Goal: Find specific page/section: Find specific page/section

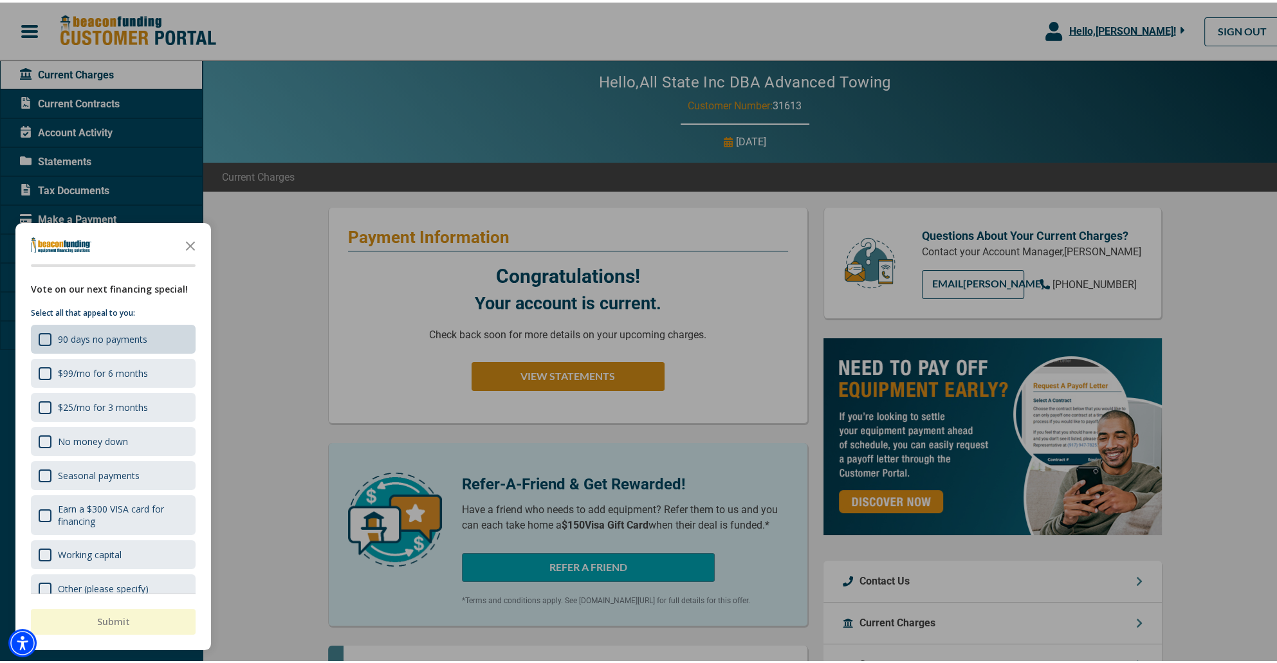
click at [162, 332] on div "90 days no payments" at bounding box center [113, 336] width 165 height 29
click at [193, 237] on icon "Close the survey" at bounding box center [191, 243] width 26 height 26
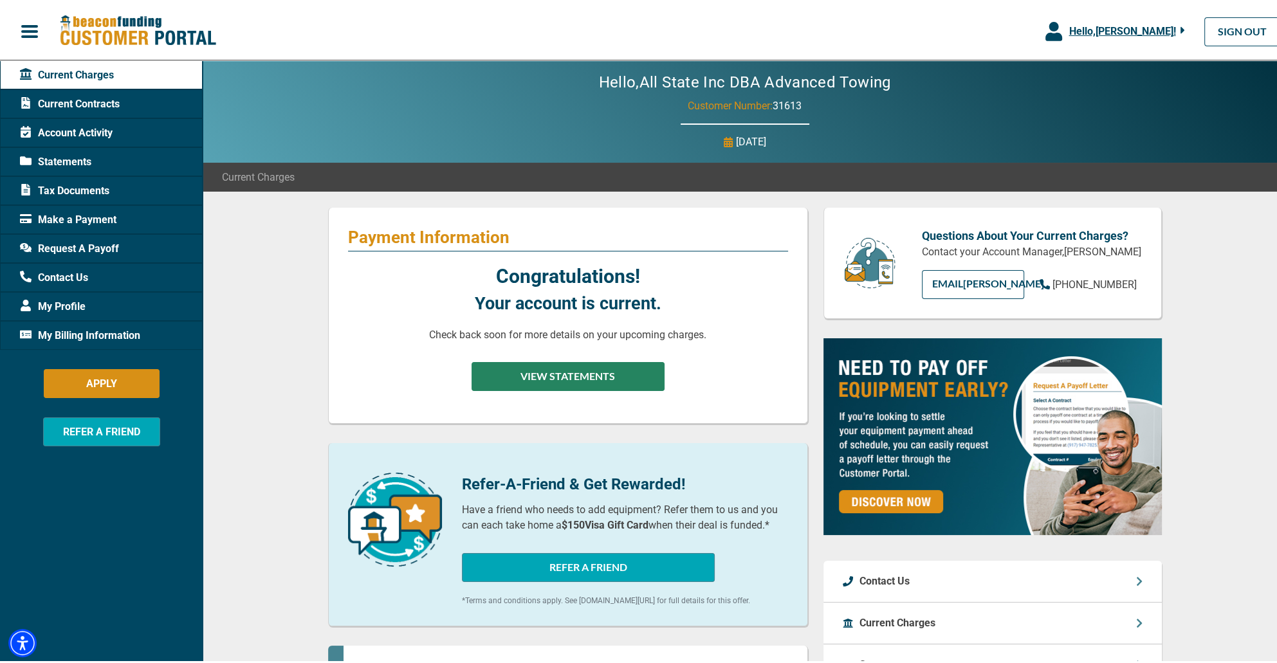
click at [573, 380] on button "VIEW STATEMENTS" at bounding box center [568, 374] width 193 height 29
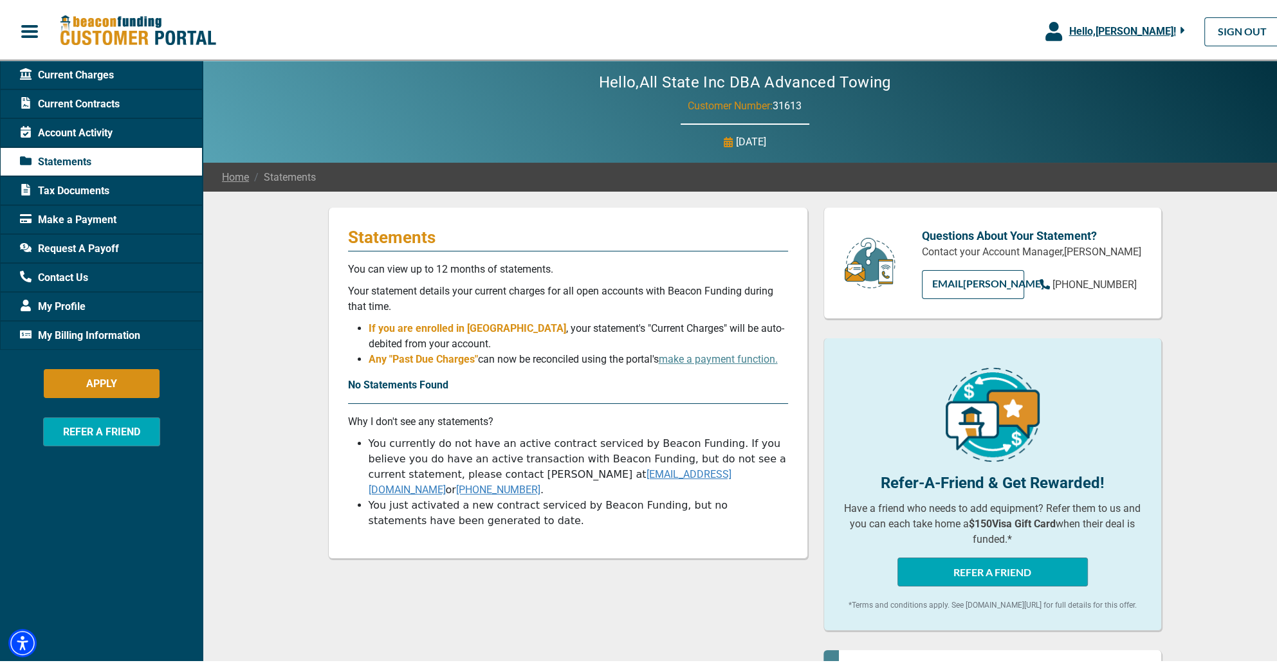
click at [55, 192] on span "Tax Documents" at bounding box center [64, 188] width 89 height 15
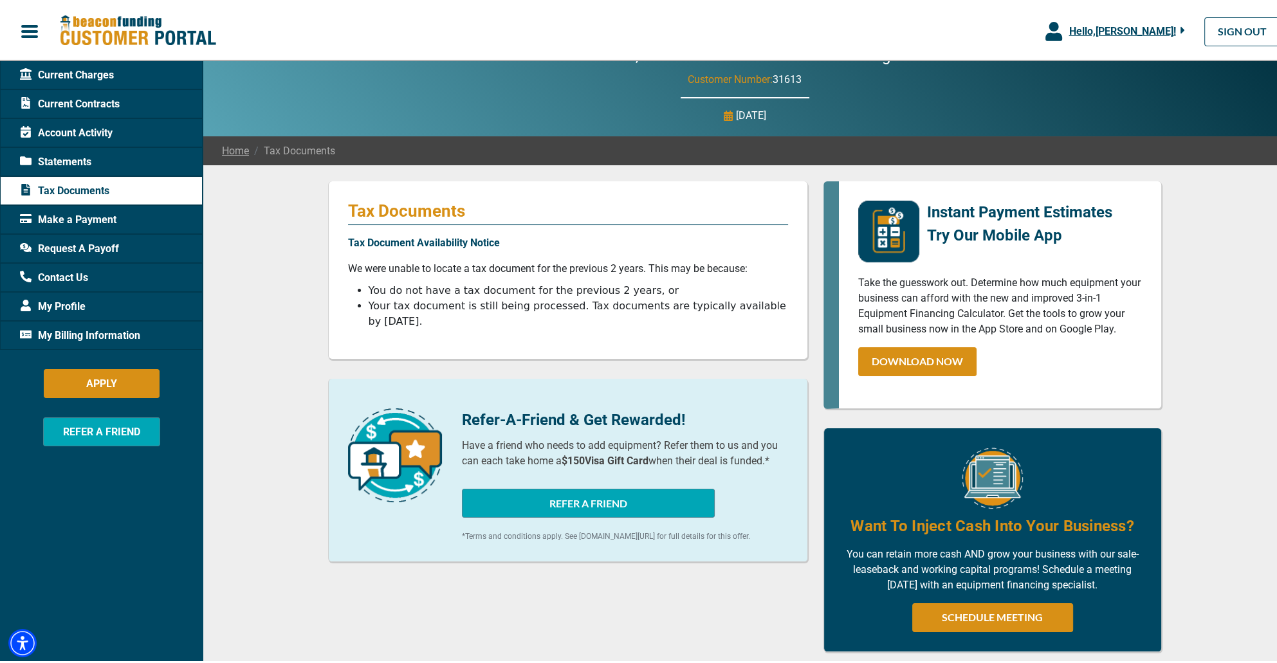
scroll to position [26, 0]
click at [302, 154] on span "Tax Documents" at bounding box center [292, 149] width 86 height 15
click at [75, 157] on span "Statements" at bounding box center [55, 159] width 71 height 15
